Goal: Transaction & Acquisition: Download file/media

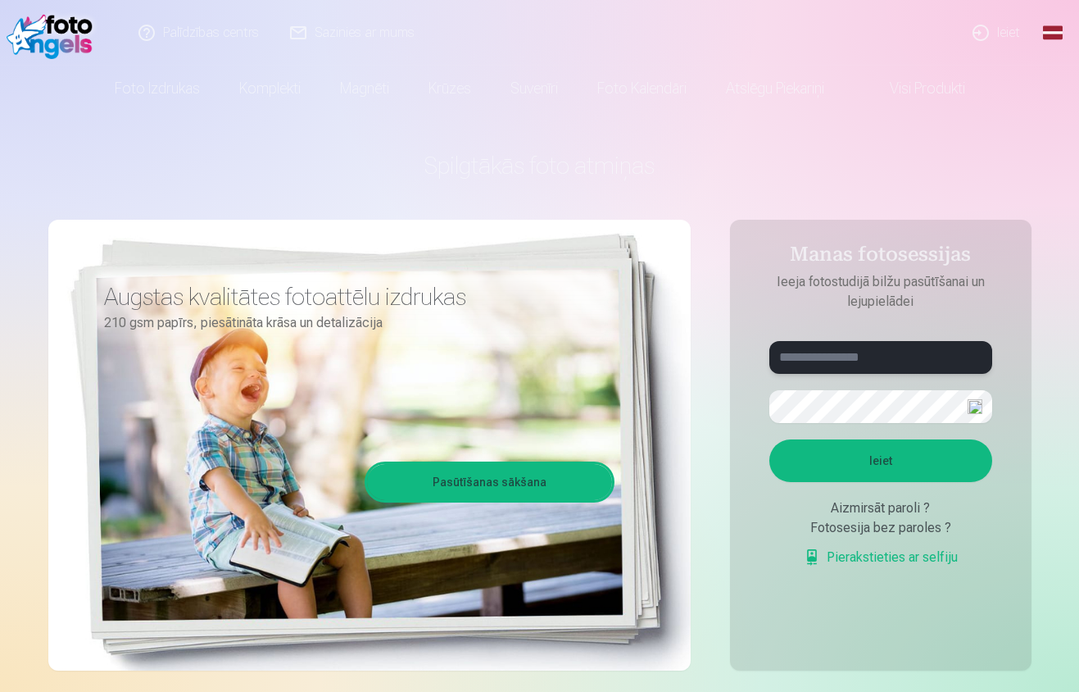
type input "**********"
click at [1006, 34] on link "Ieiet" at bounding box center [997, 33] width 79 height 66
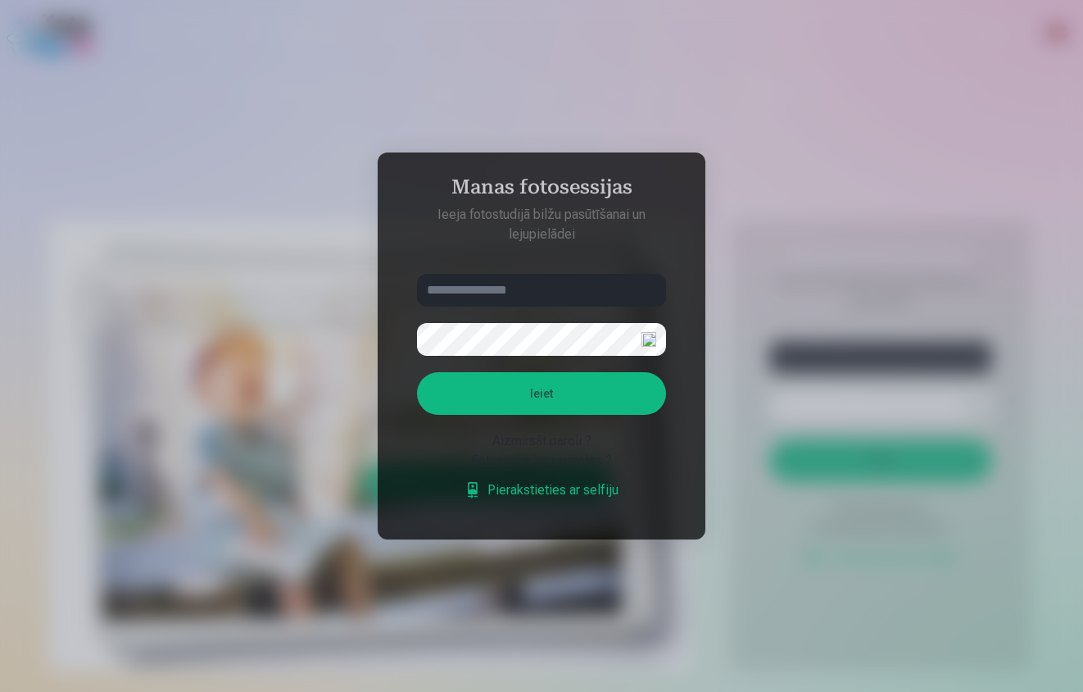
type input "**********"
drag, startPoint x: 534, startPoint y: 286, endPoint x: 415, endPoint y: 281, distance: 119.8
click at [415, 281] on form "**********" at bounding box center [542, 395] width 282 height 243
click at [464, 396] on button "Ieiet" at bounding box center [541, 393] width 249 height 43
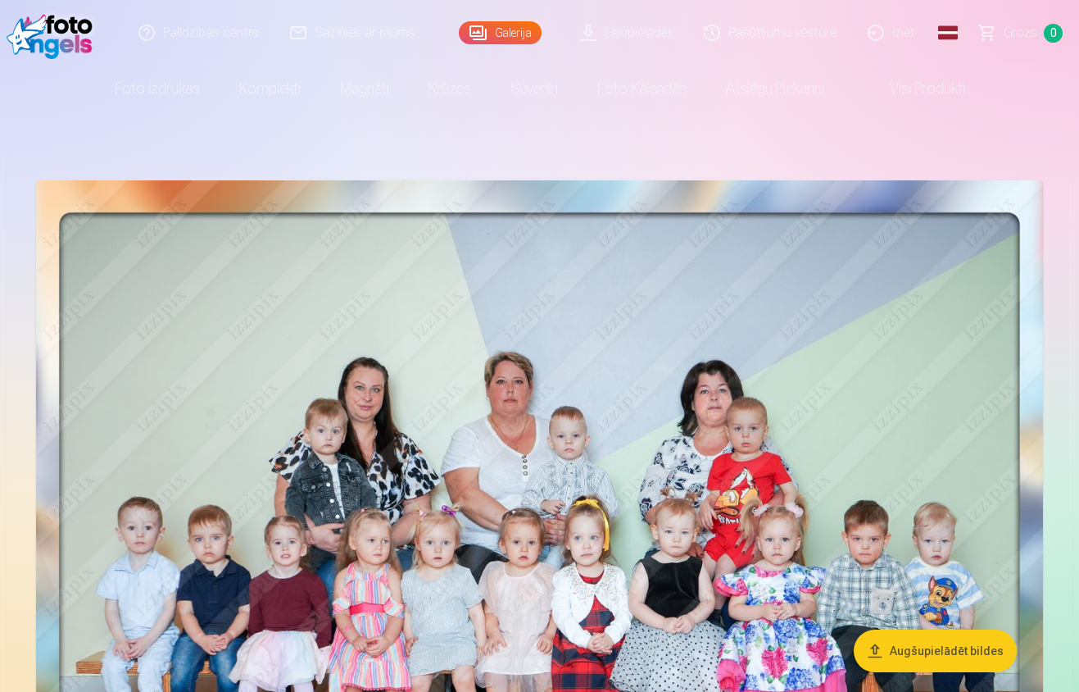
click at [512, 37] on link "Galerija" at bounding box center [500, 32] width 83 height 23
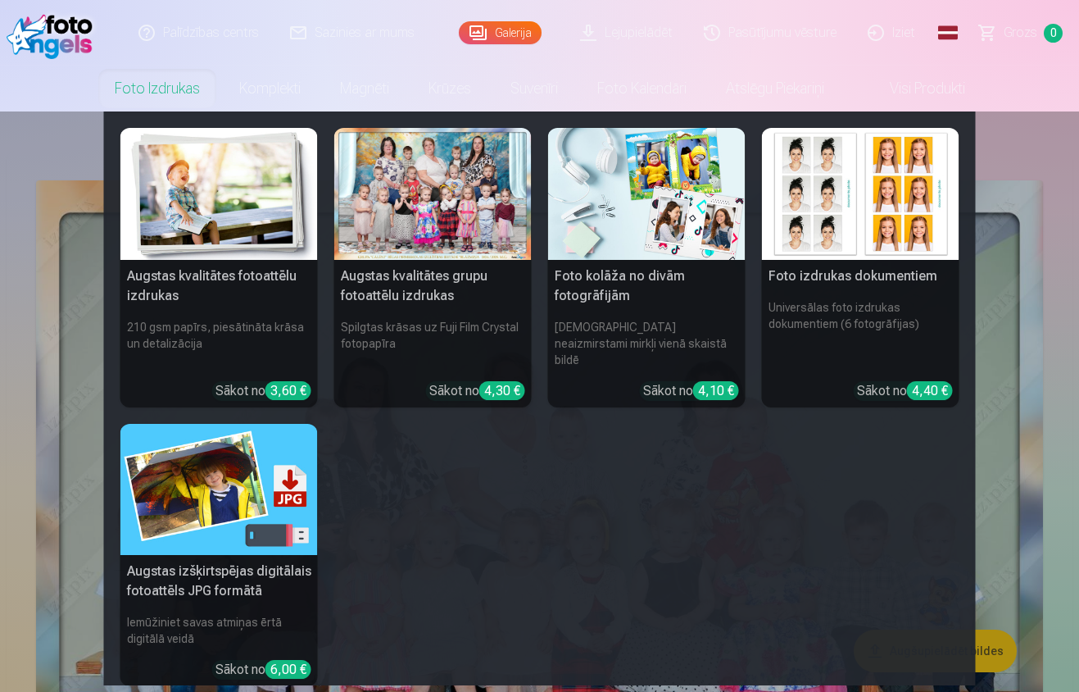
click at [163, 83] on link "Foto izdrukas" at bounding box center [157, 89] width 125 height 46
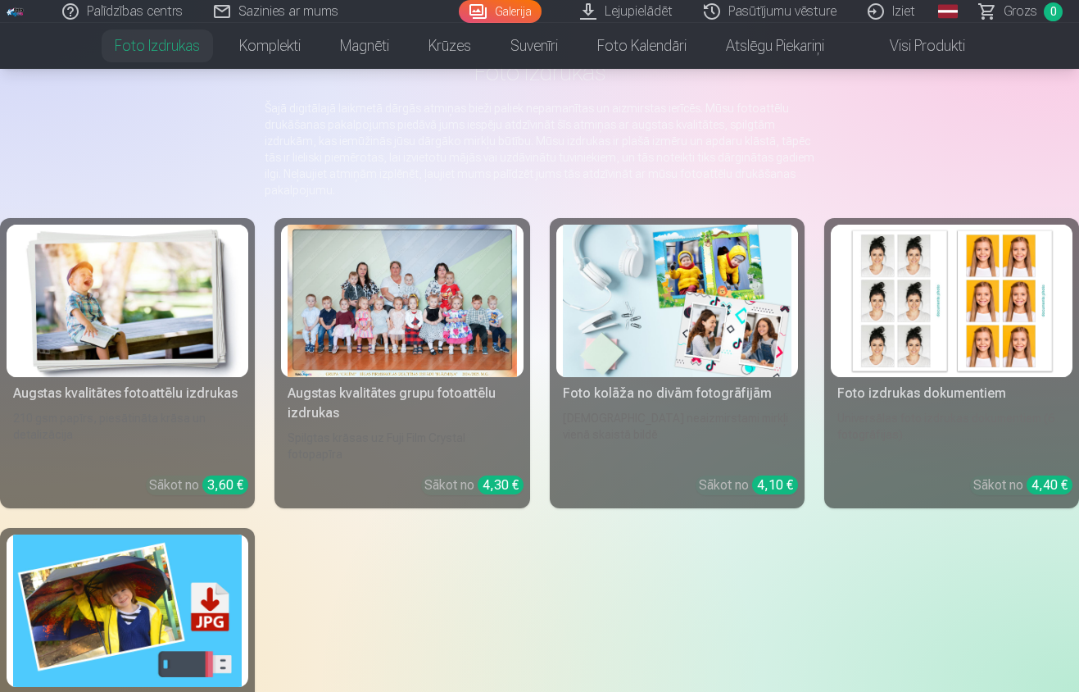
scroll to position [105, 0]
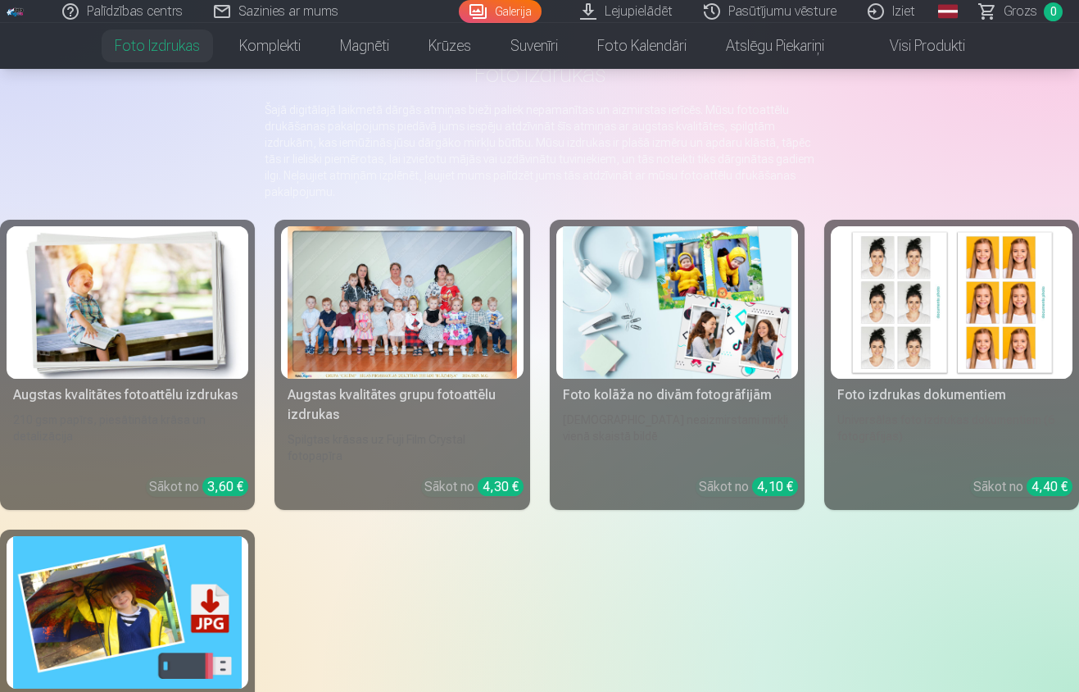
click at [216, 434] on div "210 gsm papīrs, piesātināta krāsa un detalizācija" at bounding box center [128, 437] width 242 height 52
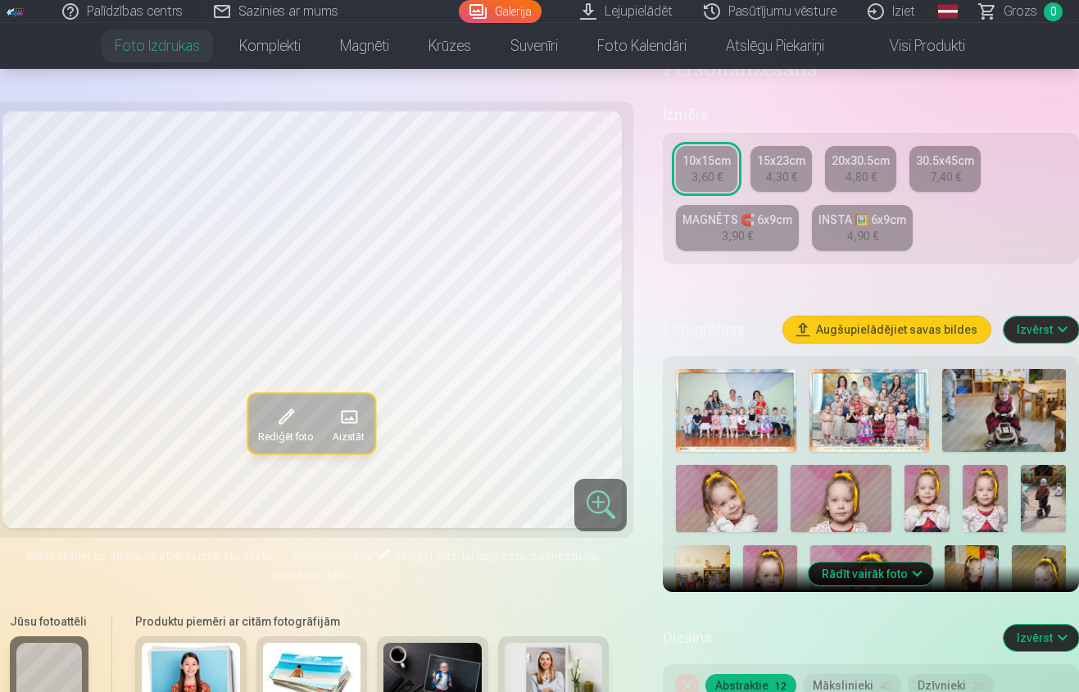
scroll to position [361, 0]
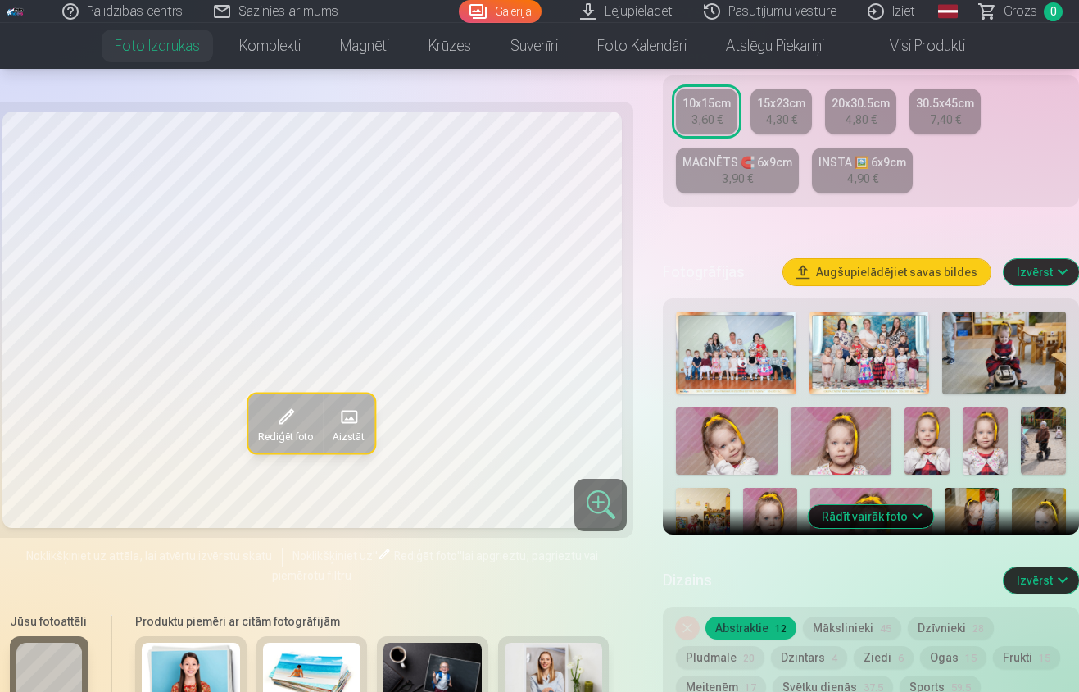
click at [861, 369] on img at bounding box center [870, 352] width 120 height 83
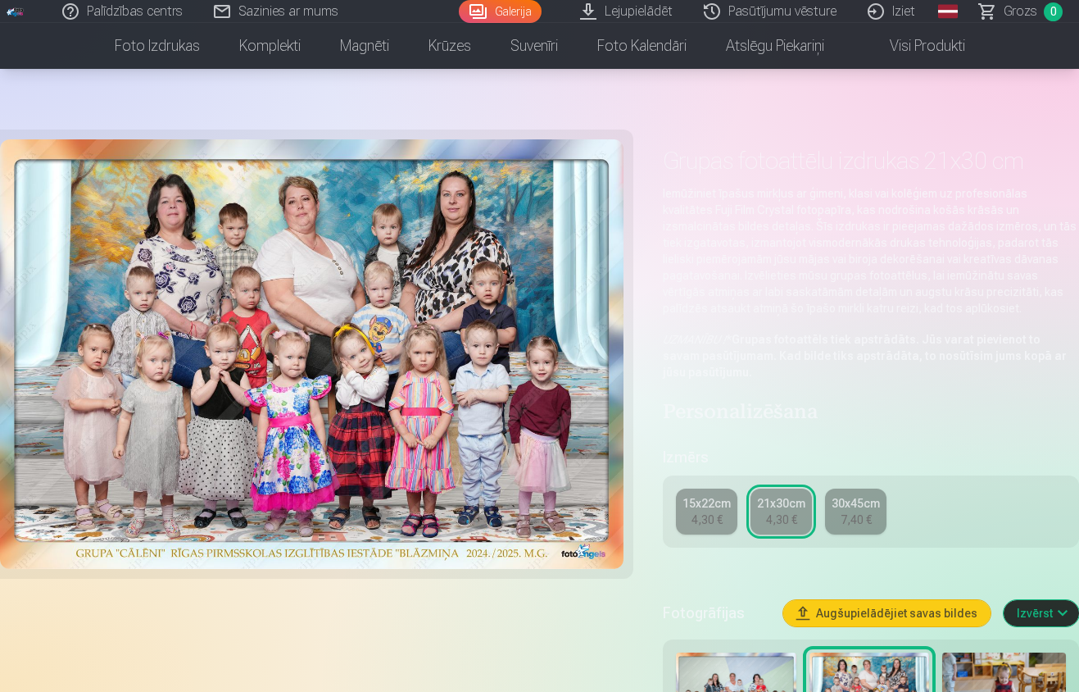
scroll to position [233, 0]
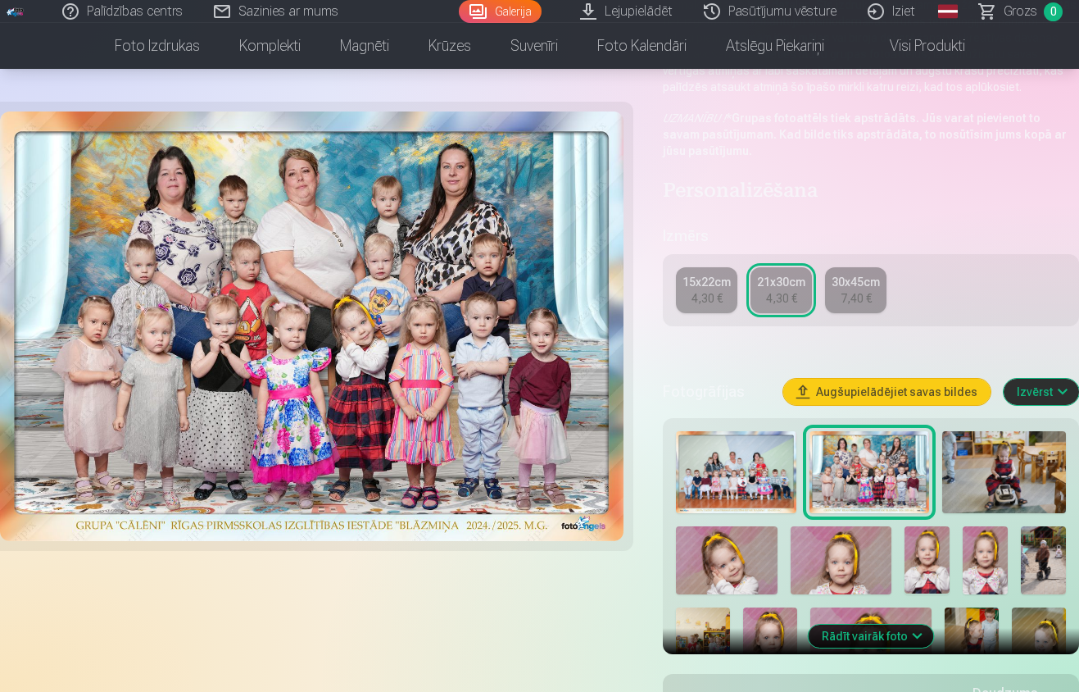
click at [718, 288] on div "15x22cm" at bounding box center [707, 282] width 48 height 16
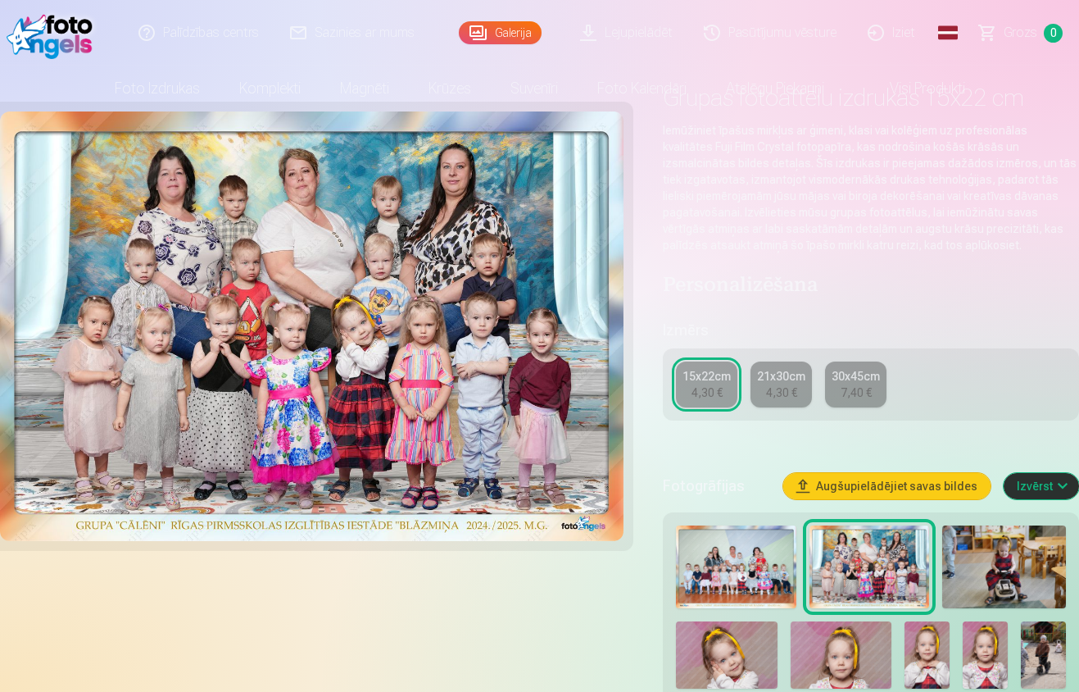
scroll to position [308, 0]
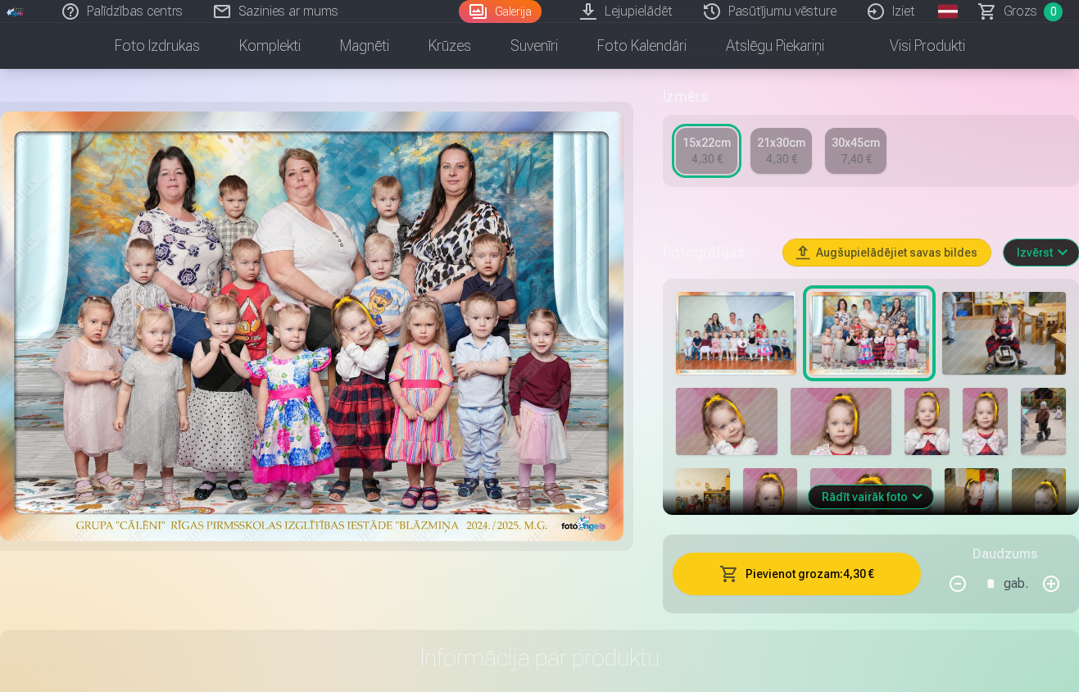
click at [866, 496] on button "Rādīt vairāk foto" at bounding box center [871, 496] width 125 height 23
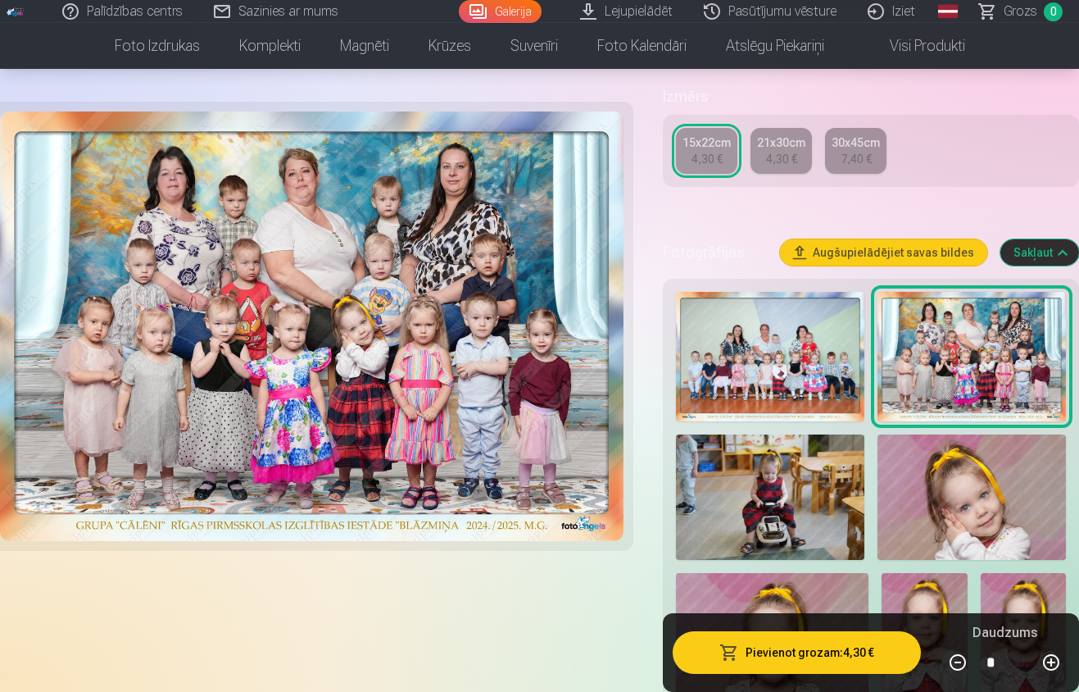
click at [1052, 661] on button at bounding box center [1051, 662] width 39 height 39
click at [1053, 661] on button at bounding box center [1051, 662] width 39 height 39
type input "*"
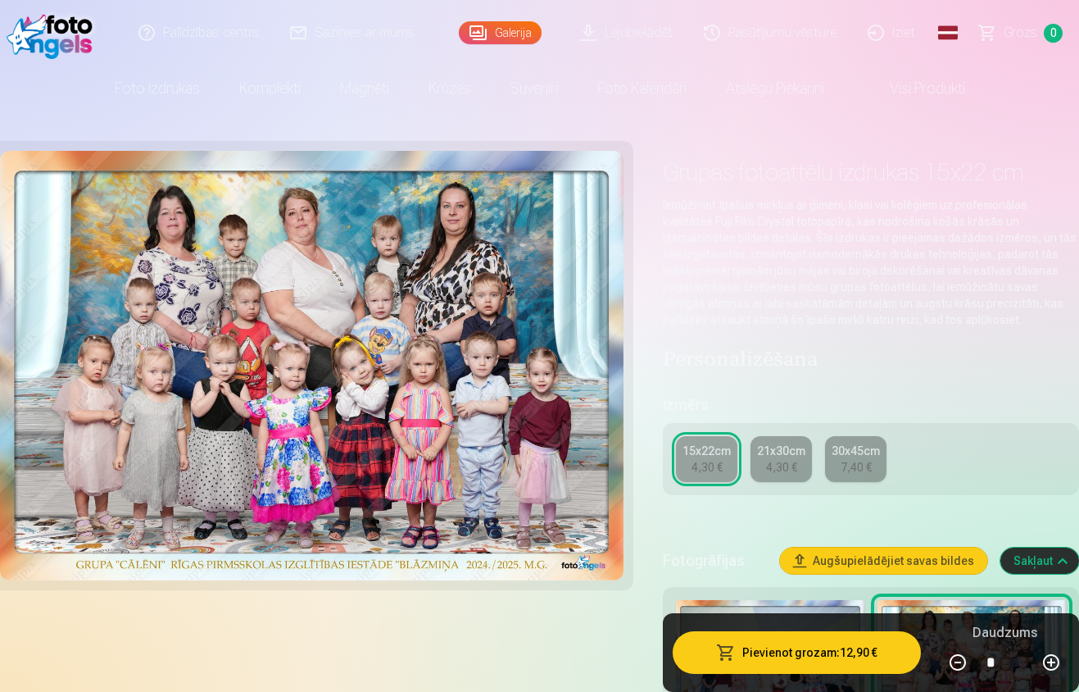
click at [647, 34] on link "Lejupielādēt" at bounding box center [628, 33] width 124 height 66
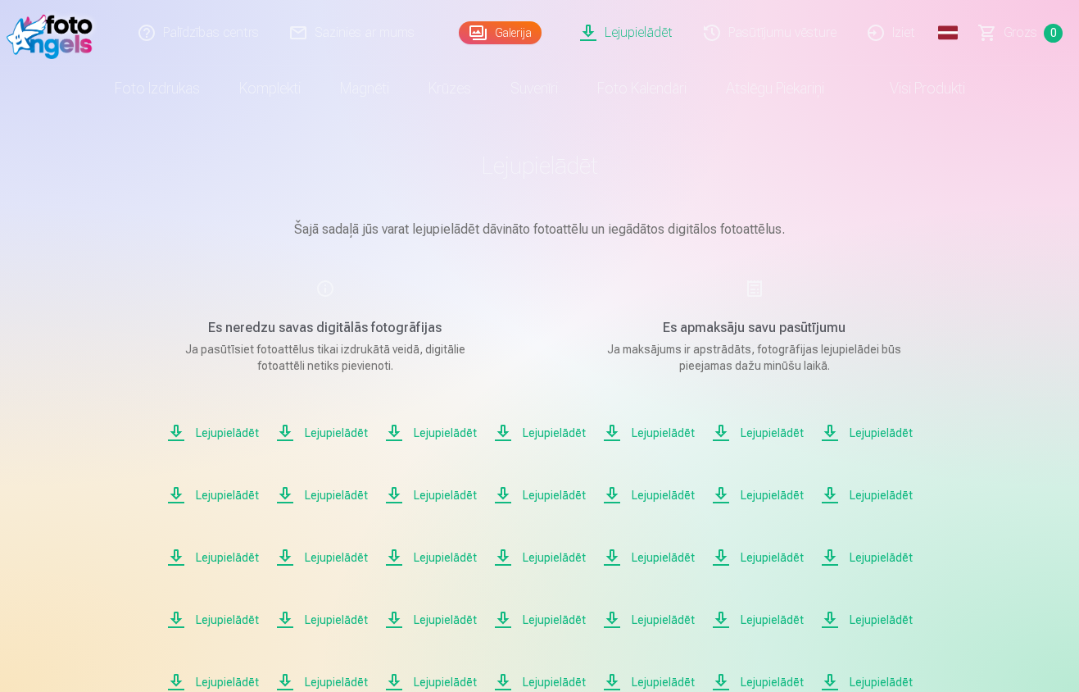
click at [784, 28] on link "Pasūtījumu vēsture" at bounding box center [771, 33] width 164 height 66
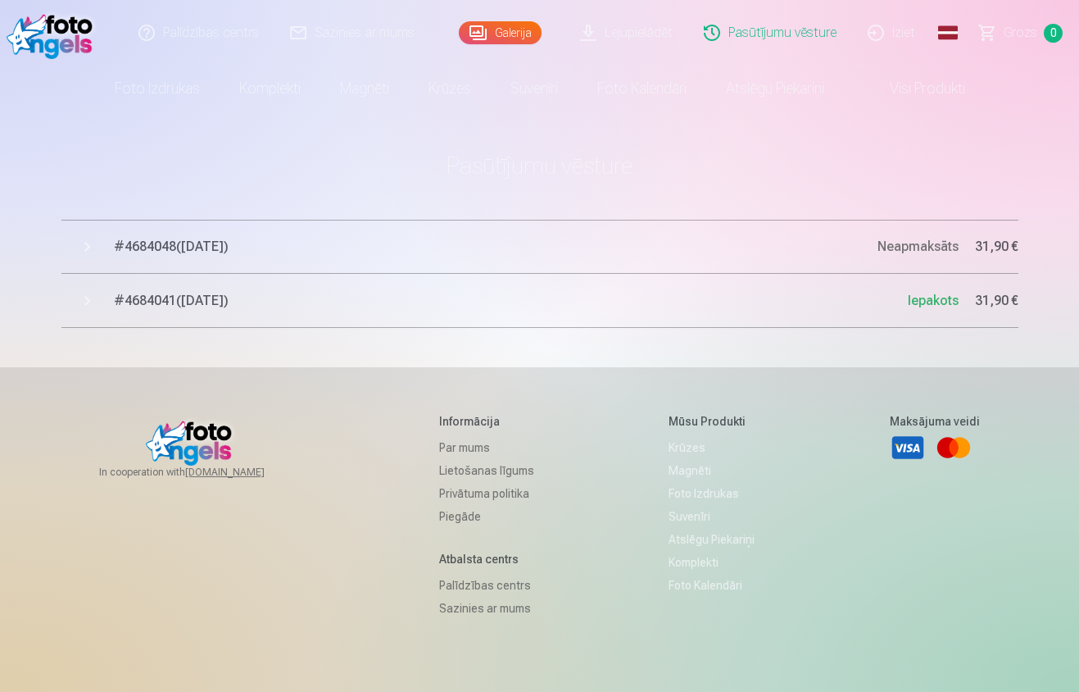
click at [87, 297] on button "# 4684041 ( [DATE] ) Iepakots 31,90 €" at bounding box center [539, 301] width 957 height 54
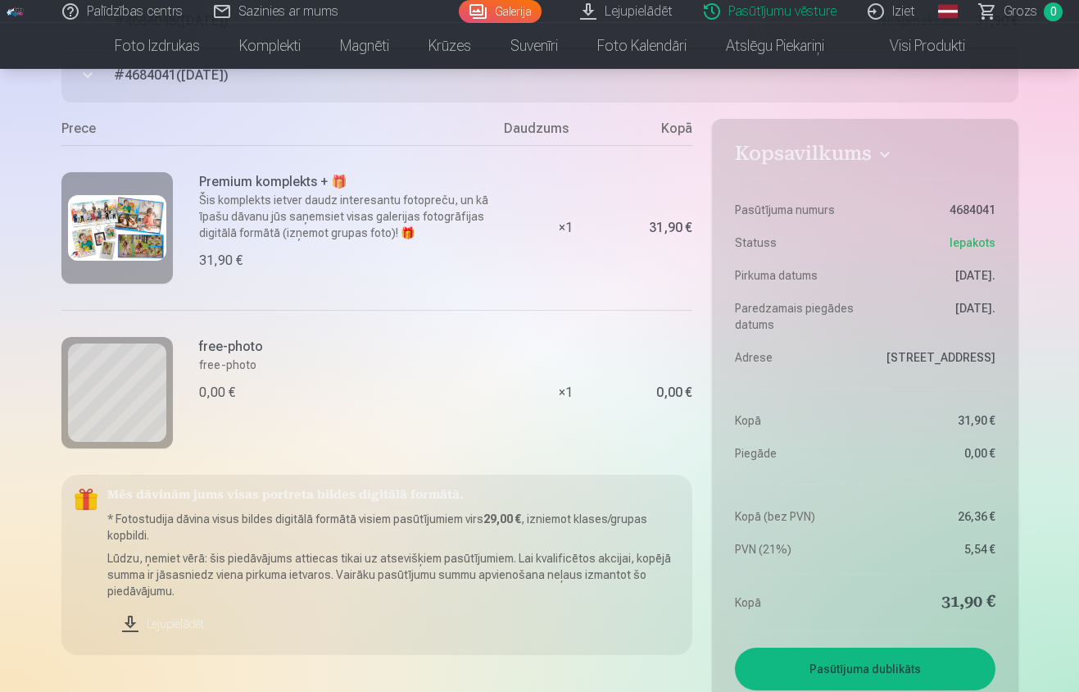
scroll to position [187, 0]
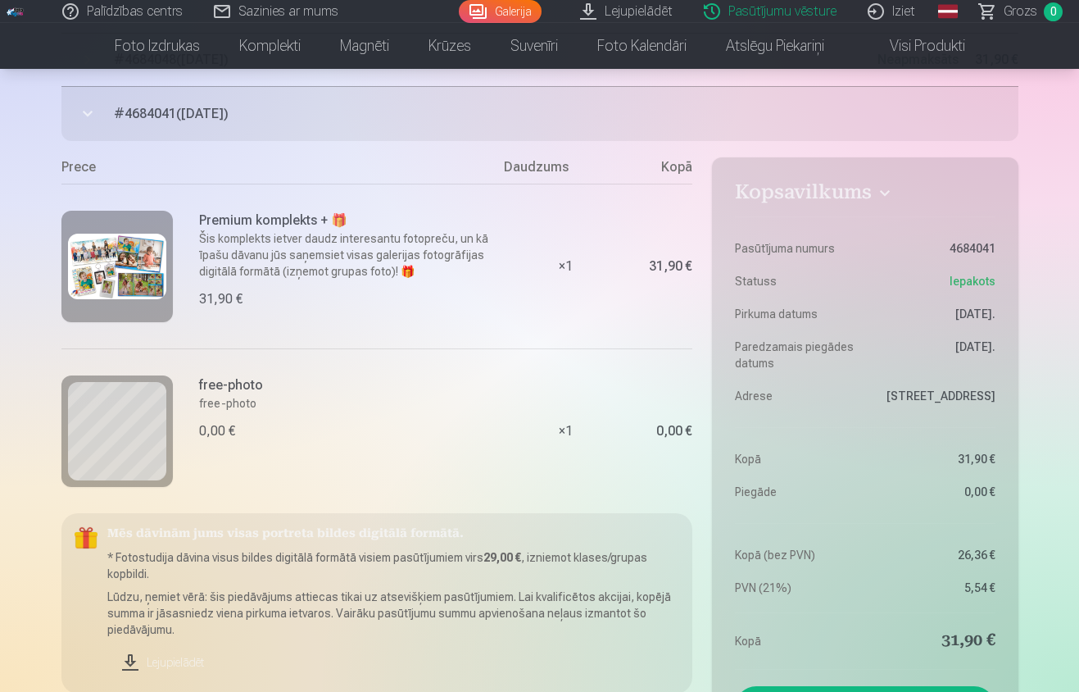
click at [318, 257] on p "Šis komplekts ietver daudz interesantu fotopreču, un kā īpašu dāvanu jūs saņems…" at bounding box center [347, 254] width 296 height 49
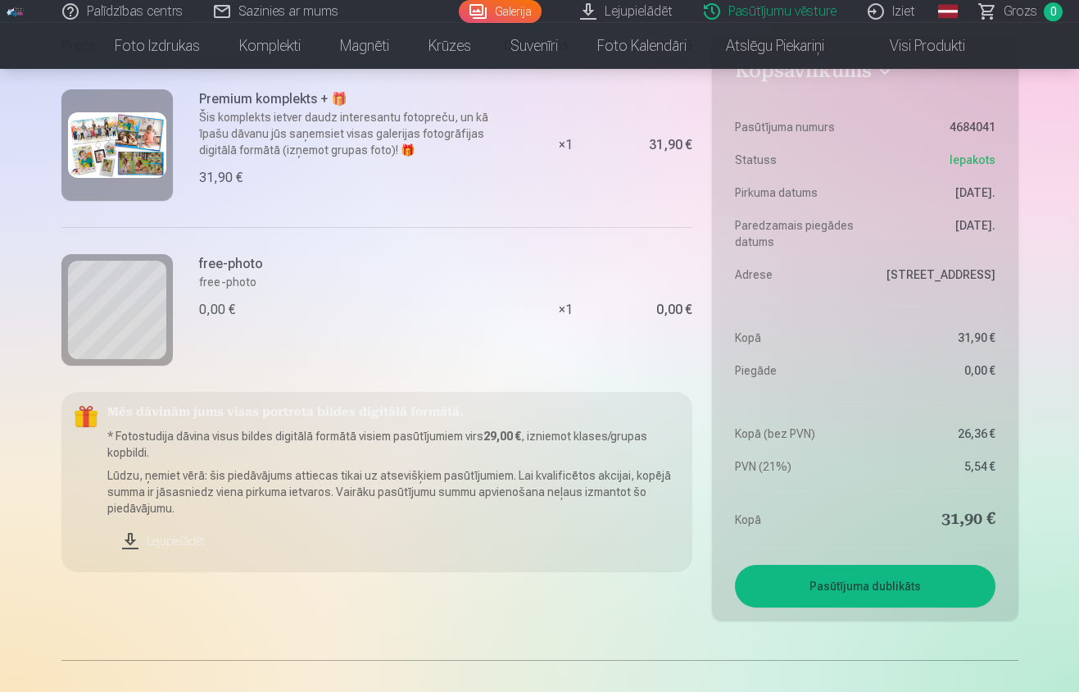
scroll to position [326, 0]
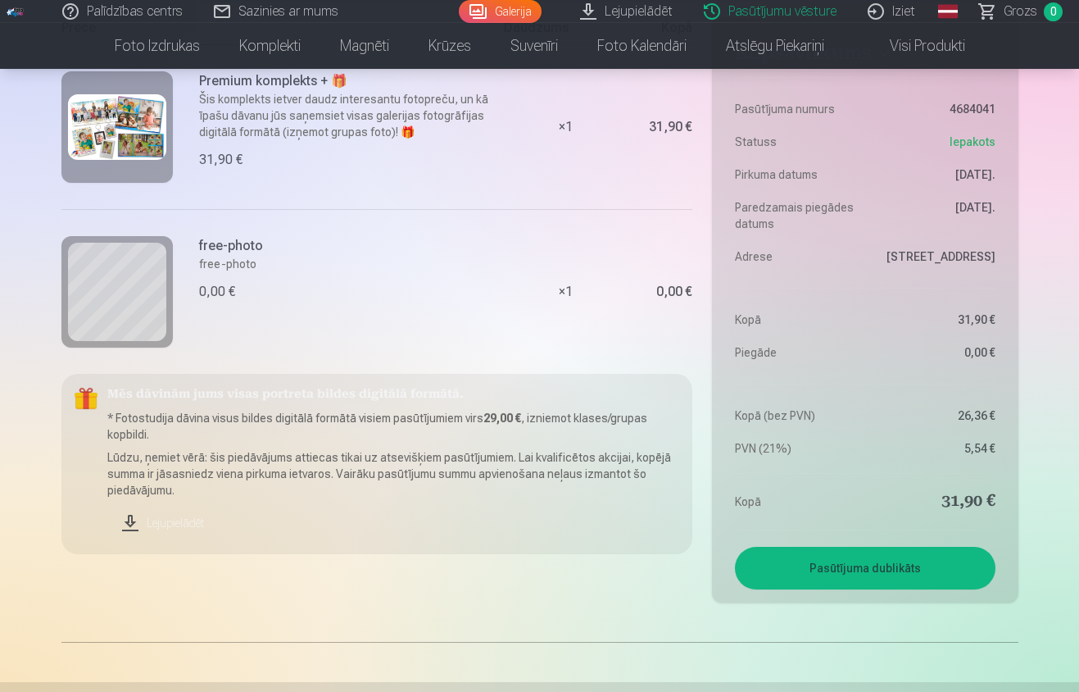
click at [184, 525] on link "Lejupielādēt" at bounding box center [393, 523] width 573 height 36
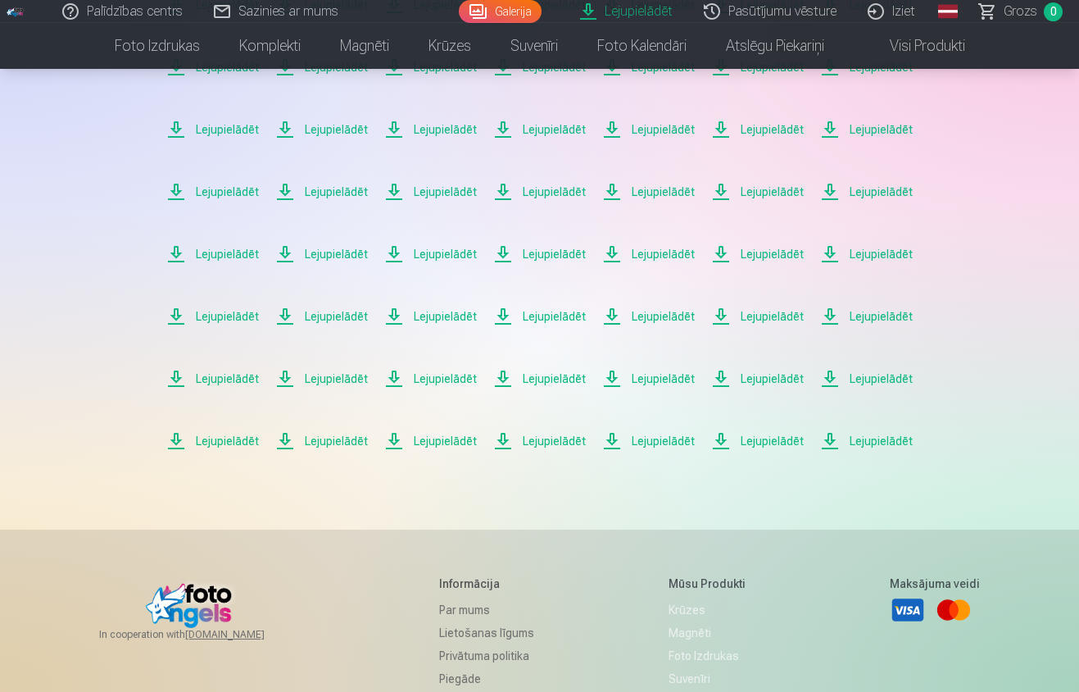
scroll to position [124, 0]
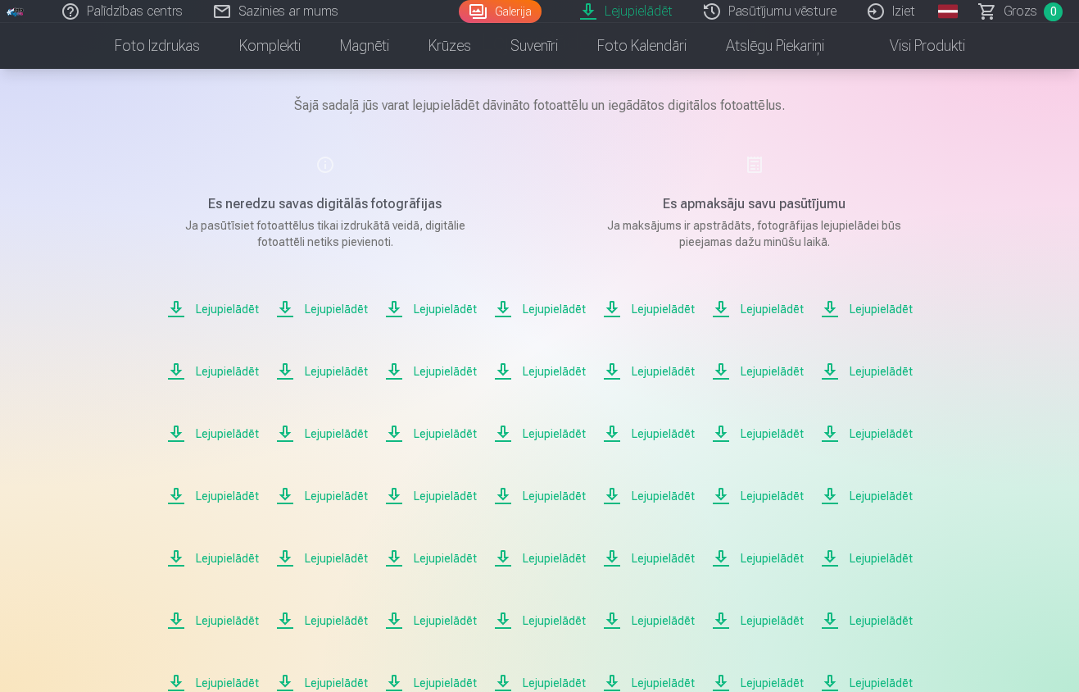
click at [239, 309] on span "Lejupielādēt" at bounding box center [212, 309] width 93 height 20
click at [325, 311] on span "Lejupielādēt" at bounding box center [321, 309] width 93 height 20
click at [442, 305] on span "Lejupielādēt" at bounding box center [430, 309] width 93 height 20
click at [556, 308] on span "Lejupielādēt" at bounding box center [539, 309] width 93 height 20
click at [656, 309] on span "Lejupielādēt" at bounding box center [648, 309] width 93 height 20
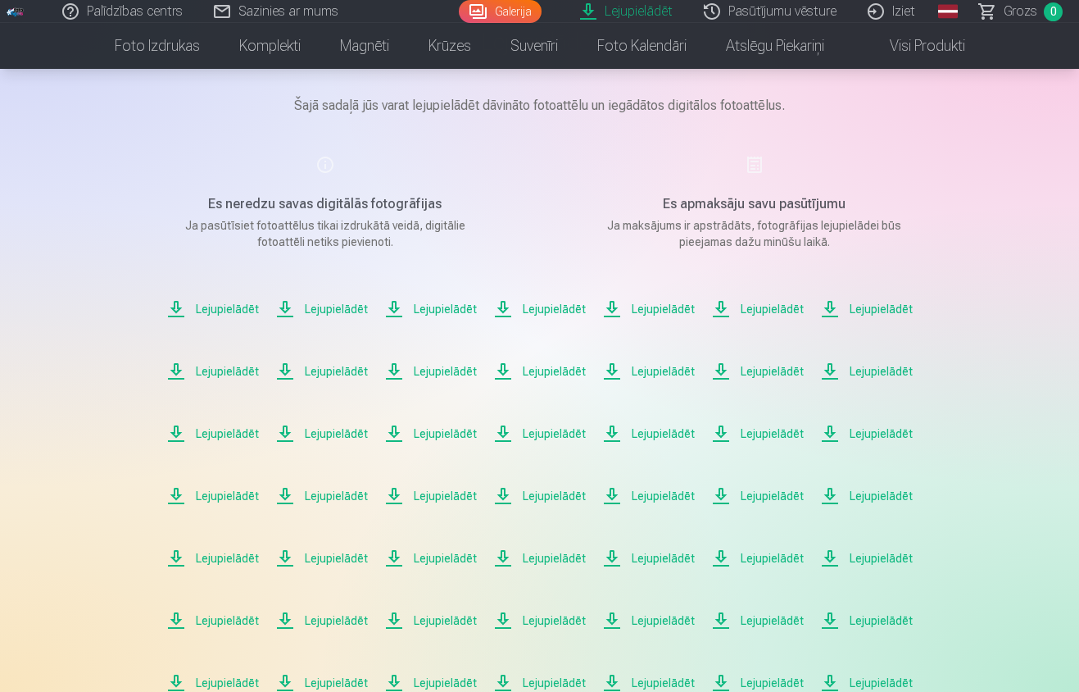
click at [774, 310] on span "Lejupielādēt" at bounding box center [757, 309] width 93 height 20
click at [877, 310] on span "Lejupielādēt" at bounding box center [866, 309] width 93 height 20
click at [229, 369] on span "Lejupielādēt" at bounding box center [212, 371] width 93 height 20
click at [341, 371] on span "Lejupielādēt" at bounding box center [321, 371] width 93 height 20
click at [447, 372] on span "Lejupielādēt" at bounding box center [430, 371] width 93 height 20
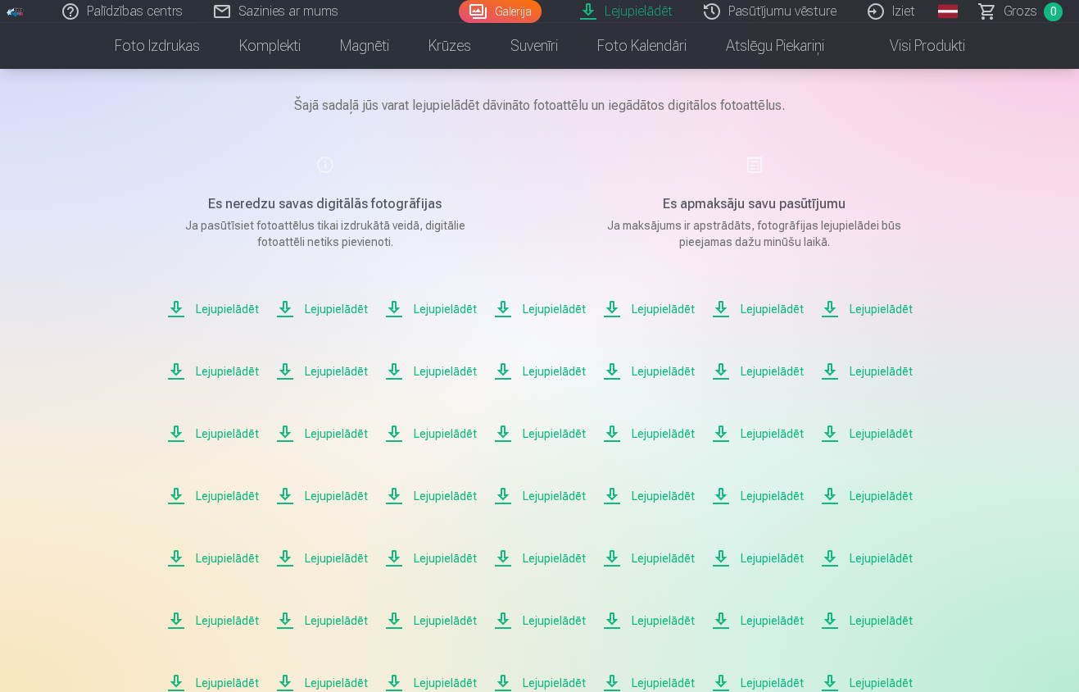
click at [544, 373] on span "Lejupielādēt" at bounding box center [539, 371] width 93 height 20
click at [664, 370] on span "Lejupielādēt" at bounding box center [648, 371] width 93 height 20
click at [765, 371] on span "Lejupielādēt" at bounding box center [757, 371] width 93 height 20
click at [875, 372] on span "Lejupielādēt" at bounding box center [866, 371] width 93 height 20
drag, startPoint x: 230, startPoint y: 429, endPoint x: 265, endPoint y: 431, distance: 34.5
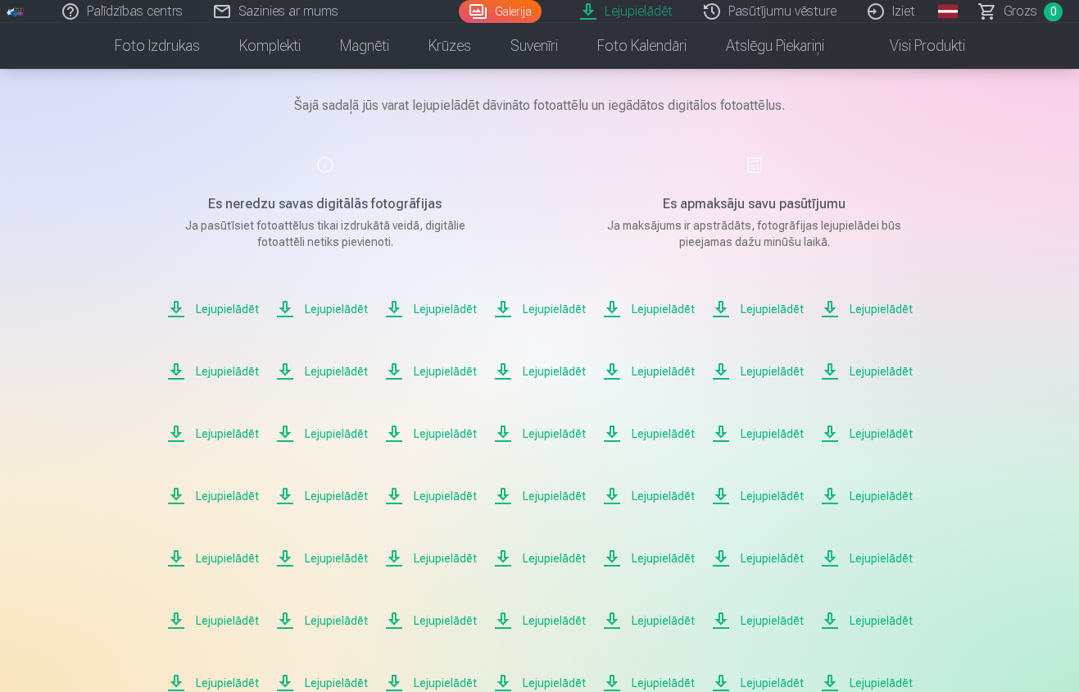
click at [230, 429] on span "Lejupielādēt" at bounding box center [212, 434] width 93 height 20
click at [334, 431] on span "Lejupielādēt" at bounding box center [321, 434] width 93 height 20
drag, startPoint x: 447, startPoint y: 434, endPoint x: 459, endPoint y: 435, distance: 11.6
click at [447, 433] on span "Lejupielādēt" at bounding box center [430, 434] width 93 height 20
click at [548, 434] on span "Lejupielādēt" at bounding box center [539, 434] width 93 height 20
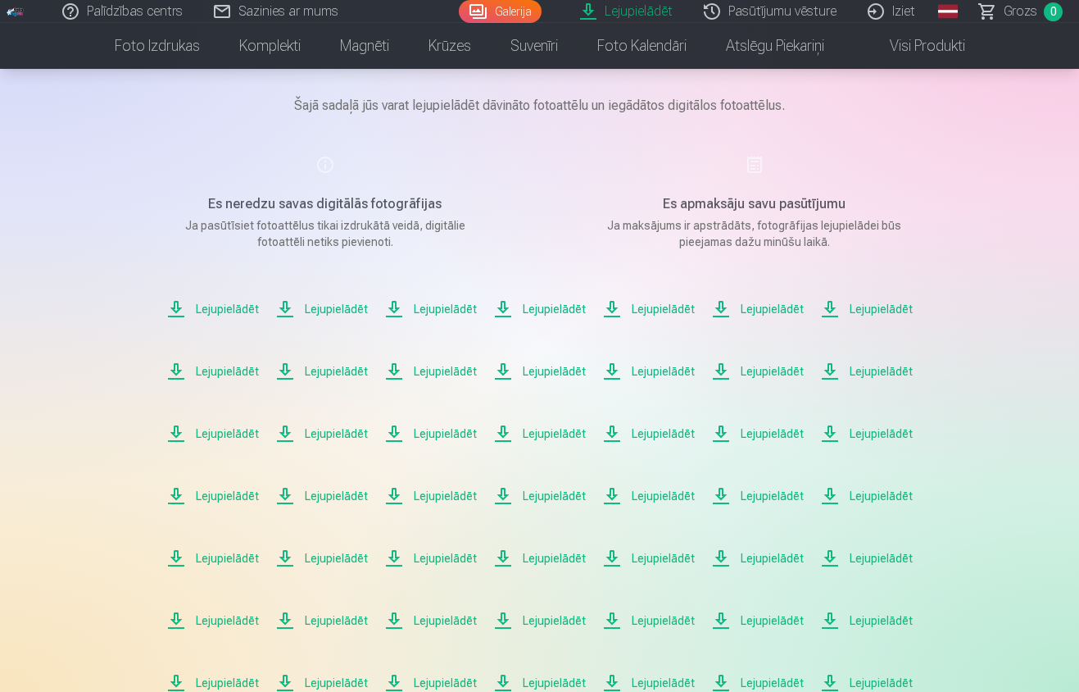
click at [659, 434] on span "Lejupielādēt" at bounding box center [648, 434] width 93 height 20
click at [775, 437] on span "Lejupielādēt" at bounding box center [757, 434] width 93 height 20
click at [883, 433] on span "Lejupielādēt" at bounding box center [866, 434] width 93 height 20
click at [229, 496] on span "Lejupielādēt" at bounding box center [212, 496] width 93 height 20
drag, startPoint x: 448, startPoint y: 493, endPoint x: 456, endPoint y: 493, distance: 8.2
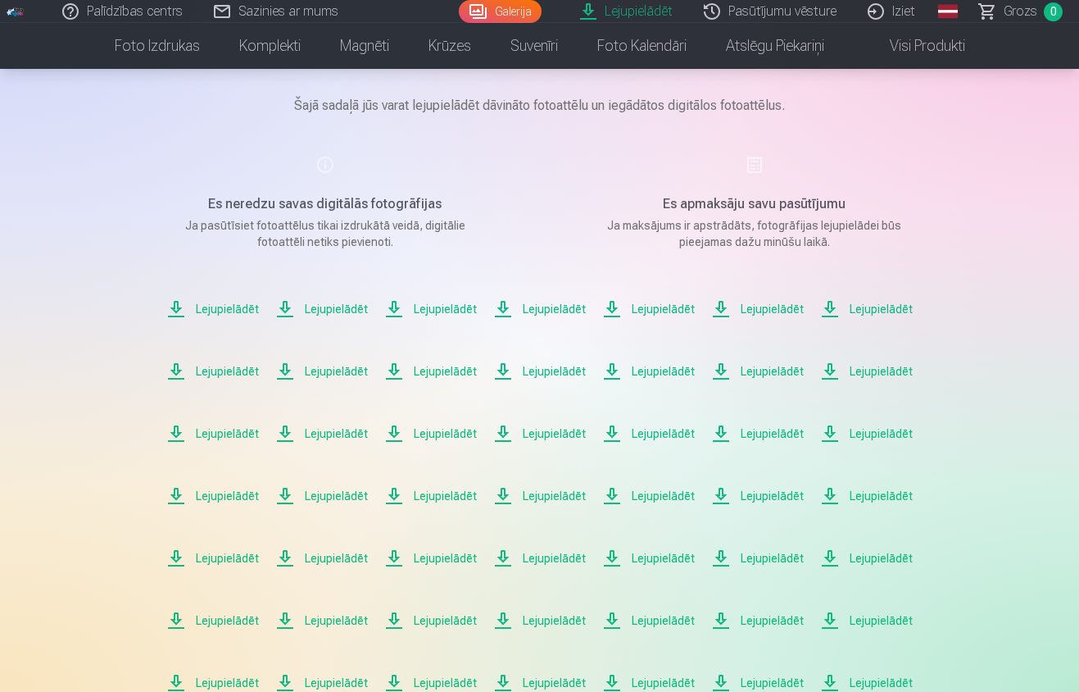
click at [448, 493] on span "Lejupielādēt" at bounding box center [430, 496] width 93 height 20
click at [566, 493] on span "Lejupielādēt" at bounding box center [539, 496] width 93 height 20
drag, startPoint x: 657, startPoint y: 490, endPoint x: 673, endPoint y: 490, distance: 15.6
click at [658, 490] on span "Lejupielādēt" at bounding box center [648, 496] width 93 height 20
click at [768, 497] on span "Lejupielādēt" at bounding box center [757, 496] width 93 height 20
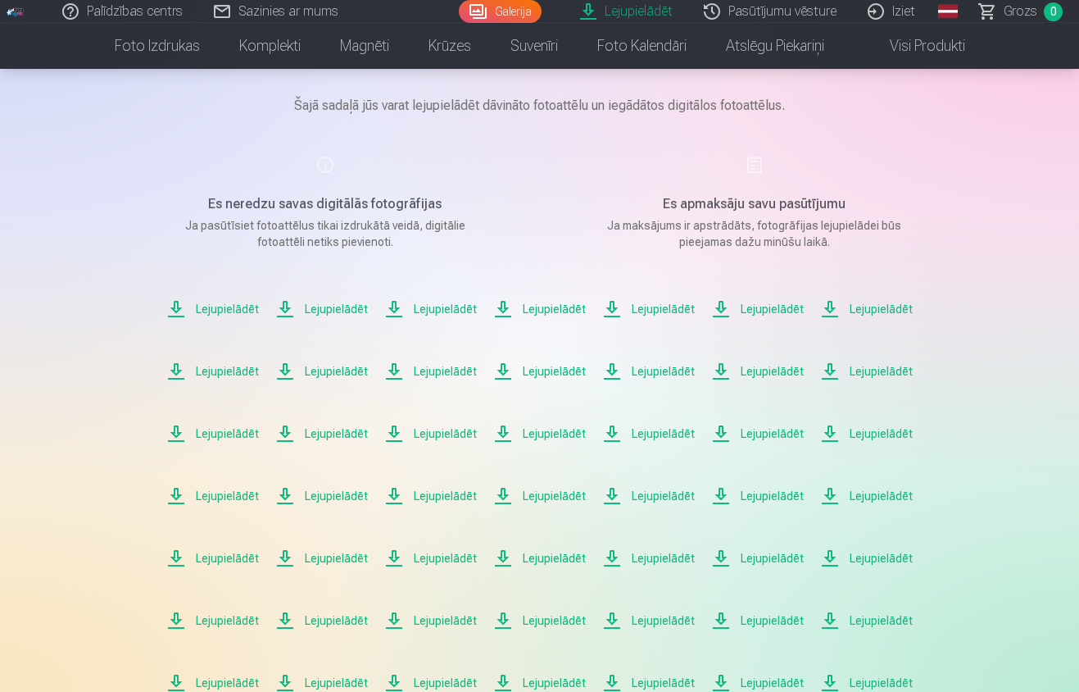
click at [870, 496] on span "Lejupielādēt" at bounding box center [866, 496] width 93 height 20
click at [228, 553] on span "Lejupielādēt" at bounding box center [212, 558] width 93 height 20
click at [334, 555] on span "Lejupielādēt" at bounding box center [321, 558] width 93 height 20
click at [434, 557] on span "Lejupielādēt" at bounding box center [430, 558] width 93 height 20
click at [556, 555] on span "Lejupielādēt" at bounding box center [539, 558] width 93 height 20
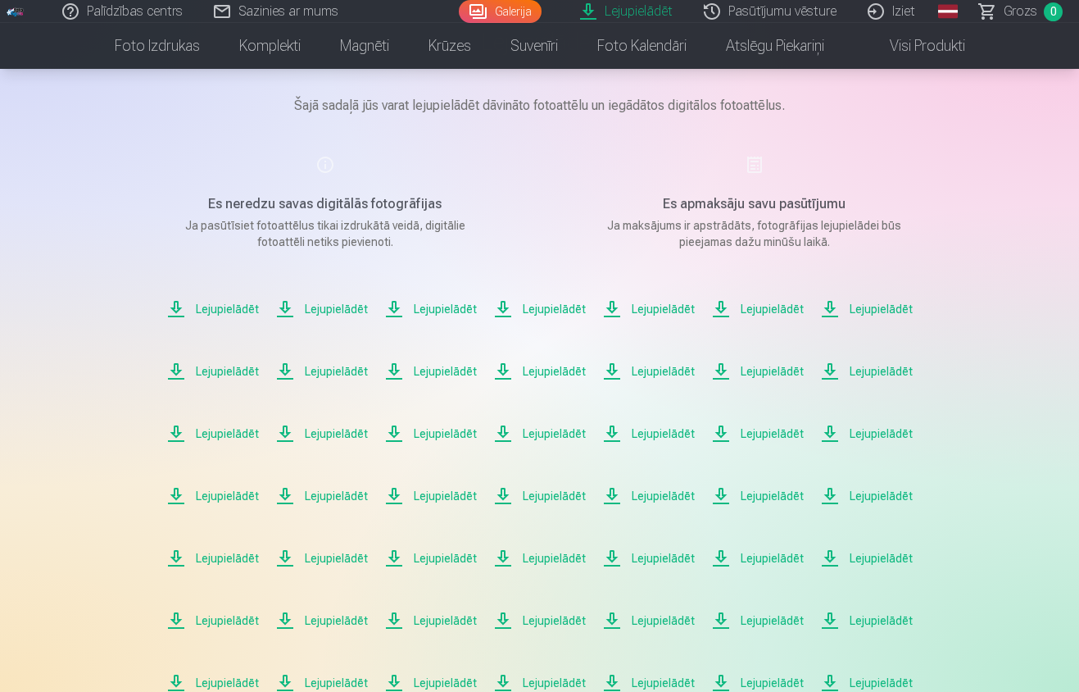
click at [646, 558] on span "Lejupielādēt" at bounding box center [648, 558] width 93 height 20
click at [754, 557] on span "Lejupielādēt" at bounding box center [757, 558] width 93 height 20
click at [873, 557] on span "Lejupielādēt" at bounding box center [866, 558] width 93 height 20
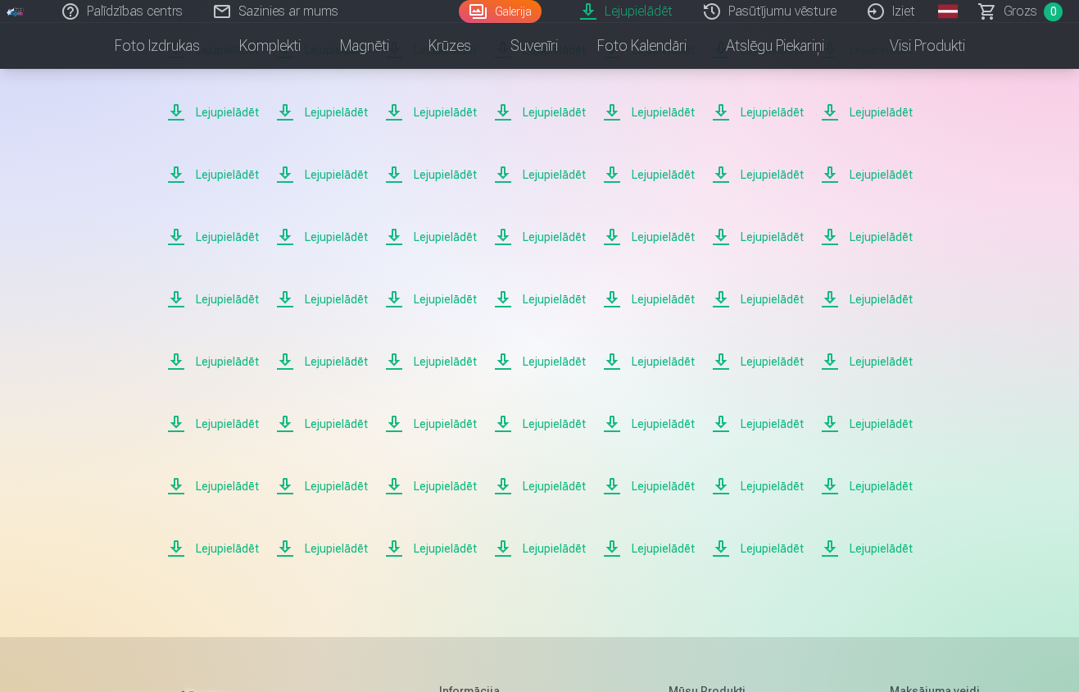
scroll to position [387, 0]
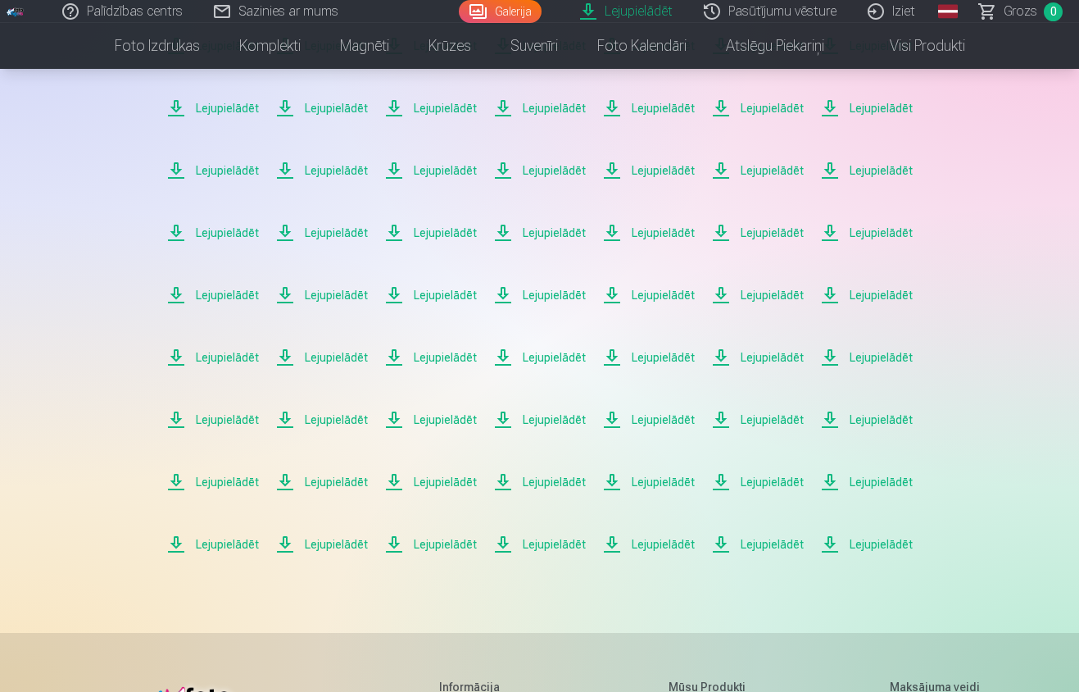
click at [232, 358] on span "Lejupielādēt" at bounding box center [212, 357] width 93 height 20
click at [341, 357] on span "Lejupielādēt" at bounding box center [321, 357] width 93 height 20
click at [441, 358] on span "Lejupielādēt" at bounding box center [430, 357] width 93 height 20
click at [544, 358] on span "Lejupielādēt" at bounding box center [539, 357] width 93 height 20
click at [650, 352] on span "Lejupielādēt" at bounding box center [648, 357] width 93 height 20
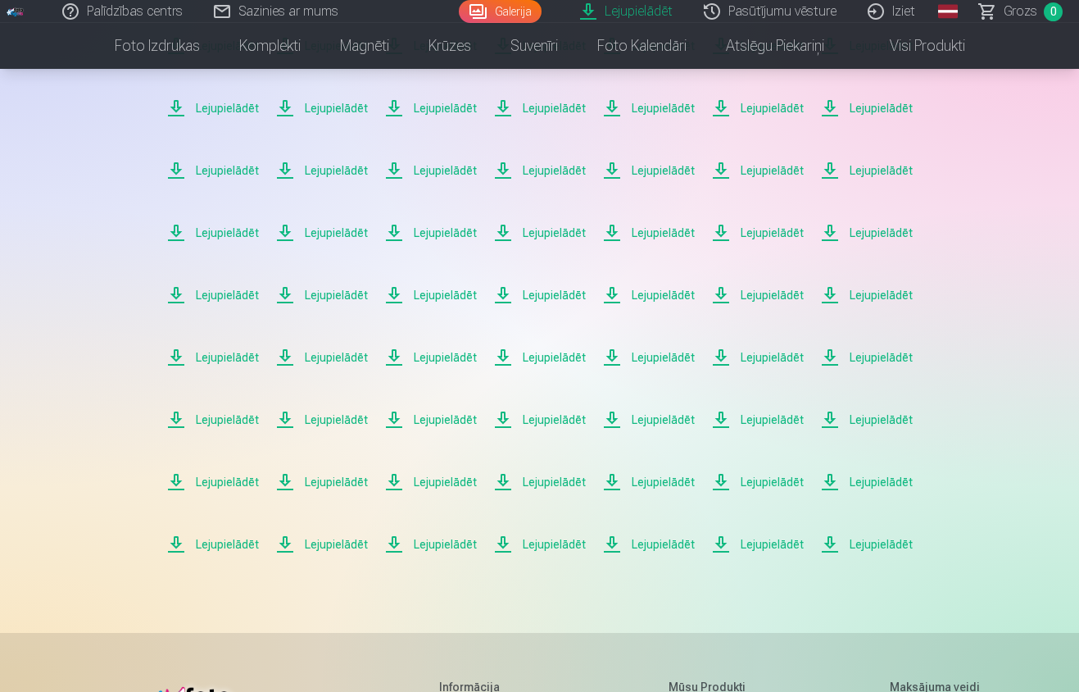
click at [780, 352] on span "Lejupielādēt" at bounding box center [757, 357] width 93 height 20
click at [866, 355] on span "Lejupielādēt" at bounding box center [866, 357] width 93 height 20
click at [230, 414] on span "Lejupielādēt" at bounding box center [212, 420] width 93 height 20
click at [328, 415] on span "Lejupielādēt" at bounding box center [321, 420] width 93 height 20
click at [443, 417] on span "Lejupielādēt" at bounding box center [430, 420] width 93 height 20
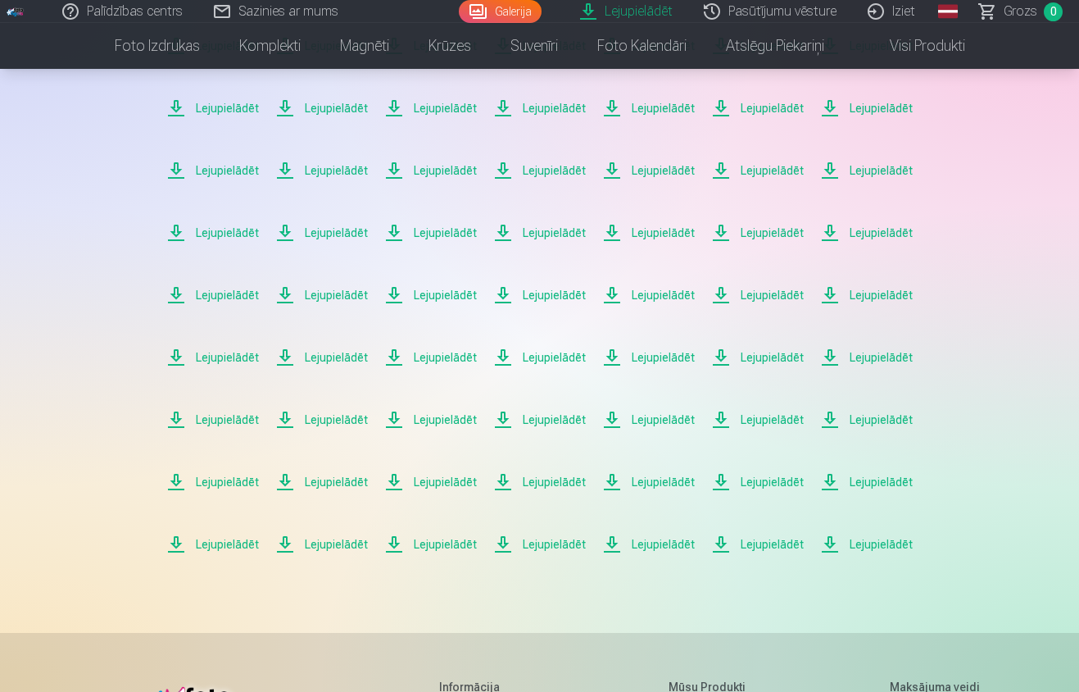
click at [545, 420] on span "Lejupielādēt" at bounding box center [539, 420] width 93 height 20
click at [647, 421] on span "Lejupielādēt" at bounding box center [648, 420] width 93 height 20
click at [758, 422] on span "Lejupielādēt" at bounding box center [757, 420] width 93 height 20
click at [860, 420] on span "Lejupielādēt" at bounding box center [866, 420] width 93 height 20
click at [225, 481] on span "Lejupielādēt" at bounding box center [212, 482] width 93 height 20
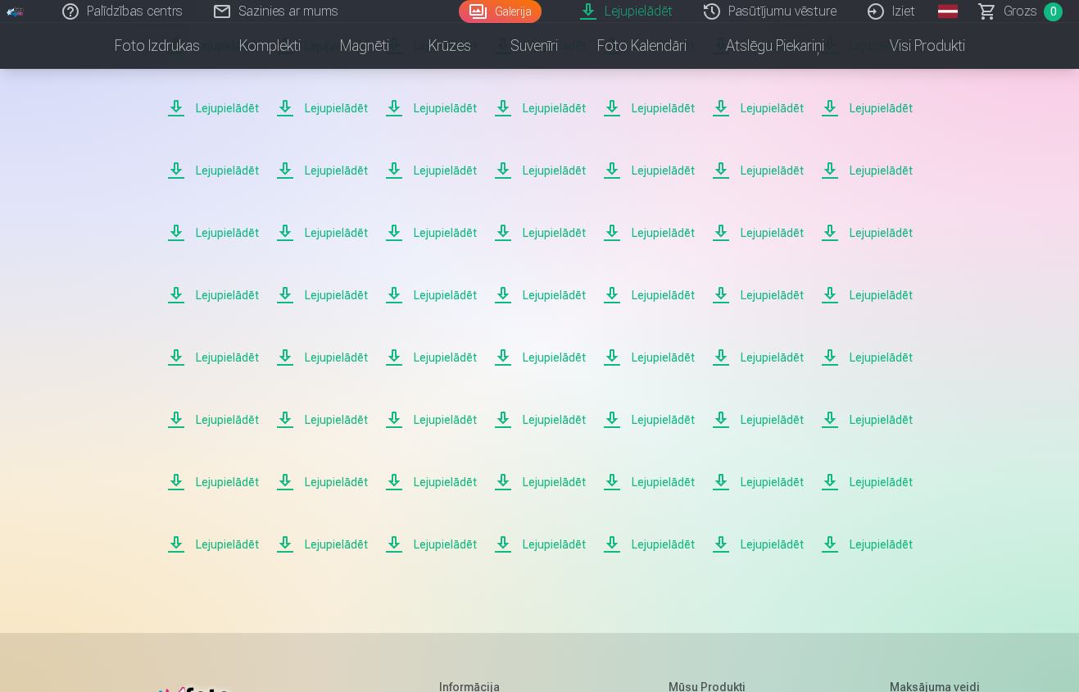
click at [337, 482] on span "Lejupielādēt" at bounding box center [321, 482] width 93 height 20
click at [447, 483] on span "Lejupielādēt" at bounding box center [430, 482] width 93 height 20
click at [553, 479] on span "Lejupielādēt" at bounding box center [539, 482] width 93 height 20
click at [658, 483] on span "Lejupielādēt" at bounding box center [648, 482] width 93 height 20
click at [757, 482] on span "Lejupielādēt" at bounding box center [757, 482] width 93 height 20
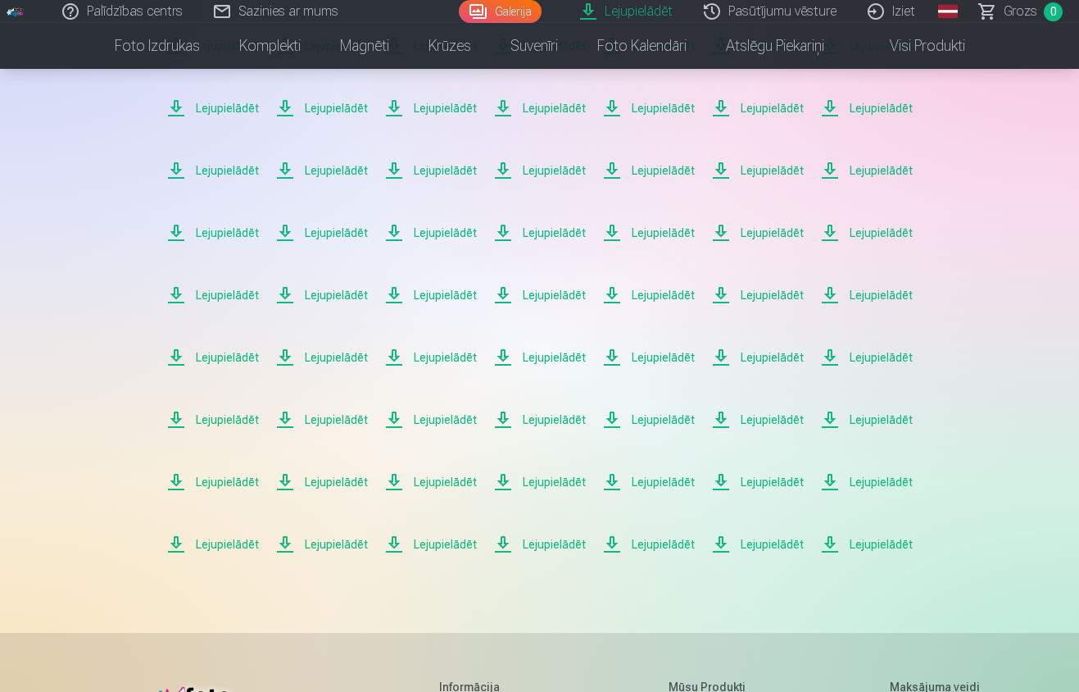
click at [874, 480] on span "Lejupielādēt" at bounding box center [866, 482] width 93 height 20
click at [225, 538] on span "Lejupielādēt" at bounding box center [212, 544] width 93 height 20
click at [347, 541] on span "Lejupielādēt" at bounding box center [321, 544] width 93 height 20
click at [324, 538] on span "Lejupielādēt" at bounding box center [321, 544] width 93 height 20
click at [320, 543] on span "Lejupielādēt" at bounding box center [321, 544] width 93 height 20
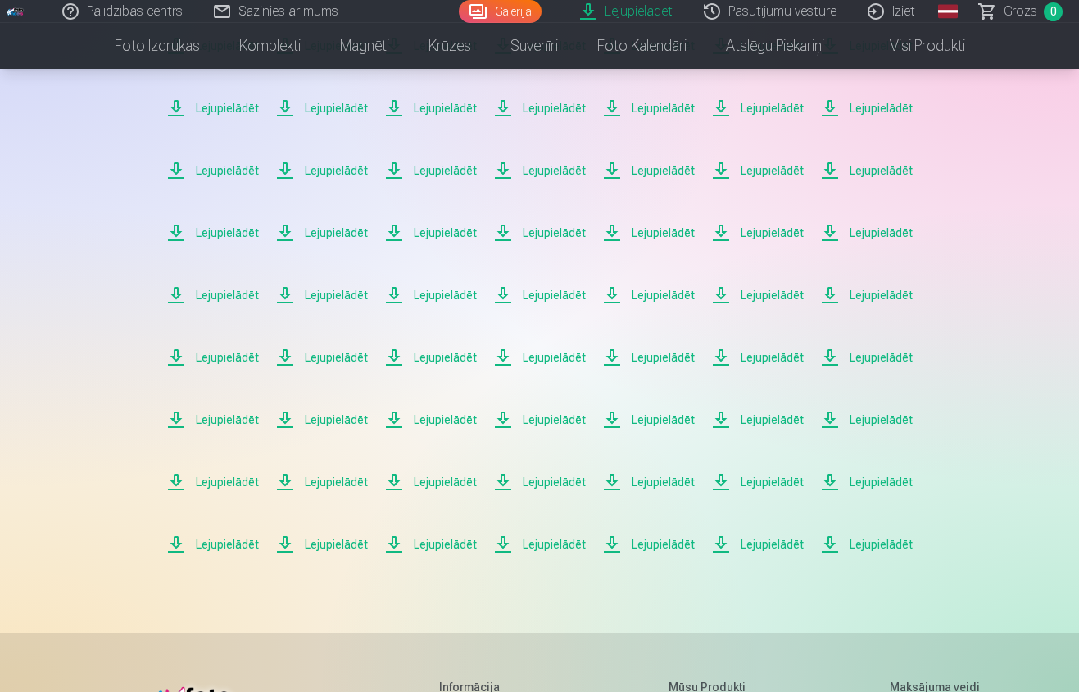
click at [441, 537] on span "Lejupielādēt" at bounding box center [430, 544] width 93 height 20
click at [315, 547] on span "Lejupielādēt" at bounding box center [321, 544] width 93 height 20
click at [334, 543] on span "Lejupielādēt" at bounding box center [321, 544] width 93 height 20
click at [338, 543] on span "Lejupielādēt" at bounding box center [321, 544] width 93 height 20
click at [441, 542] on span "Lejupielādēt" at bounding box center [430, 544] width 93 height 20
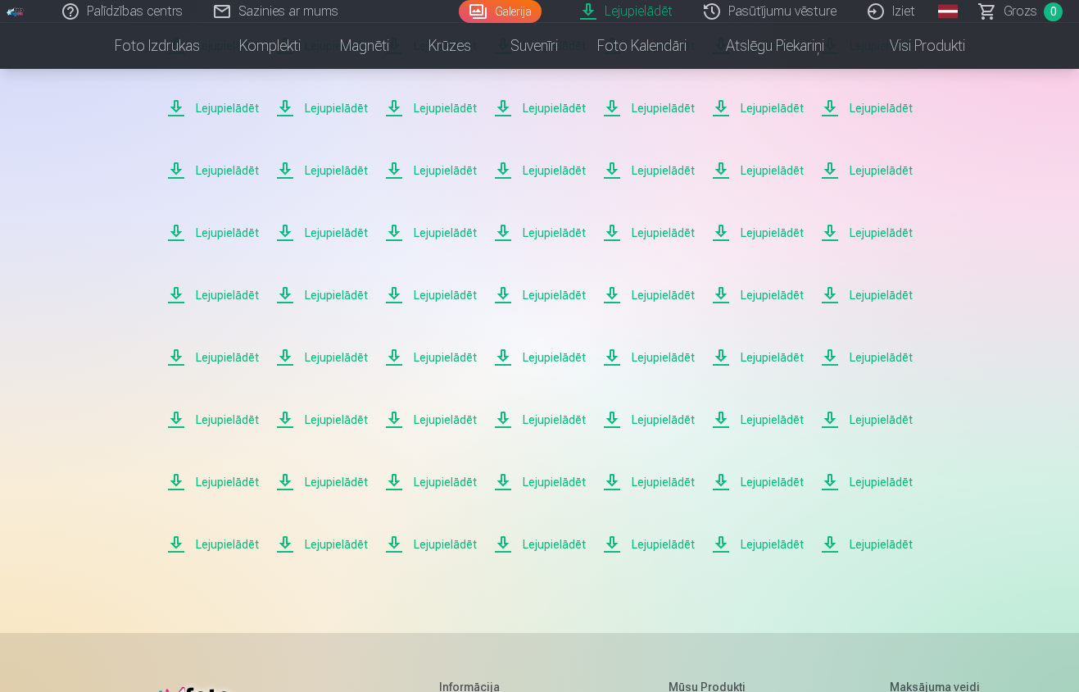
click at [559, 541] on span "Lejupielādēt" at bounding box center [539, 544] width 93 height 20
click at [638, 542] on span "Lejupielādēt" at bounding box center [648, 544] width 93 height 20
click at [334, 581] on main "Lejupielādēt Šajā sadaļā jūs varat lejupielādēt dāvināto fotoattēlu un iegādāto…" at bounding box center [540, 159] width 820 height 869
click at [63, 192] on div "Lejupielādēt Šajā sadaļā jūs varat lejupielādēt dāvināto fotoattēlu un iegādāto…" at bounding box center [539, 348] width 983 height 1470
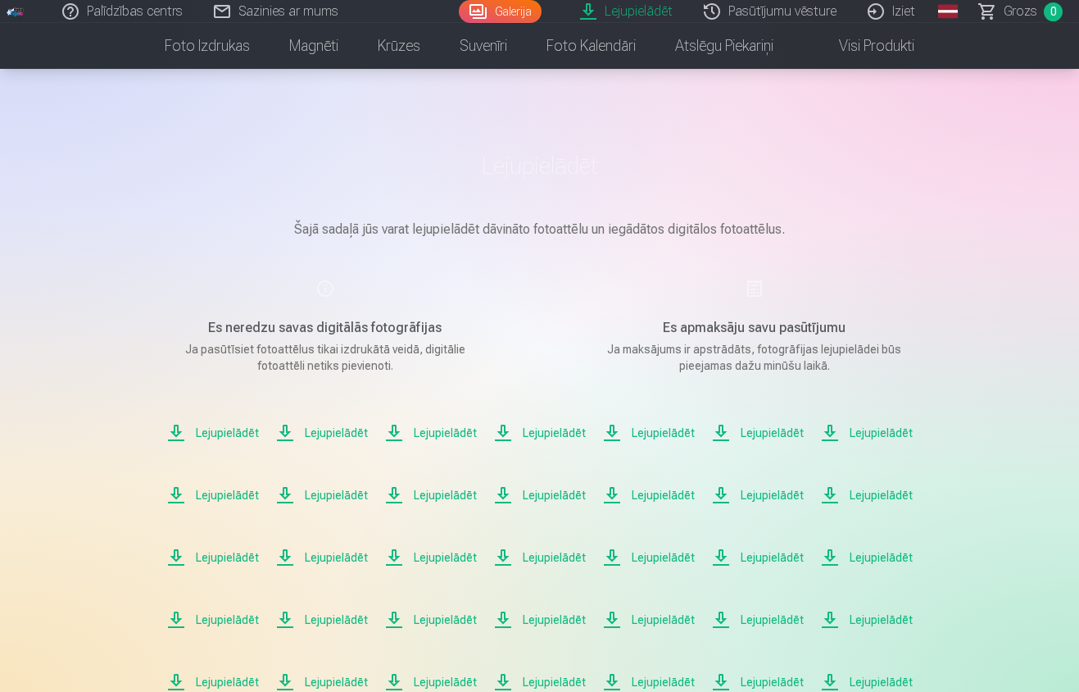
scroll to position [349, 0]
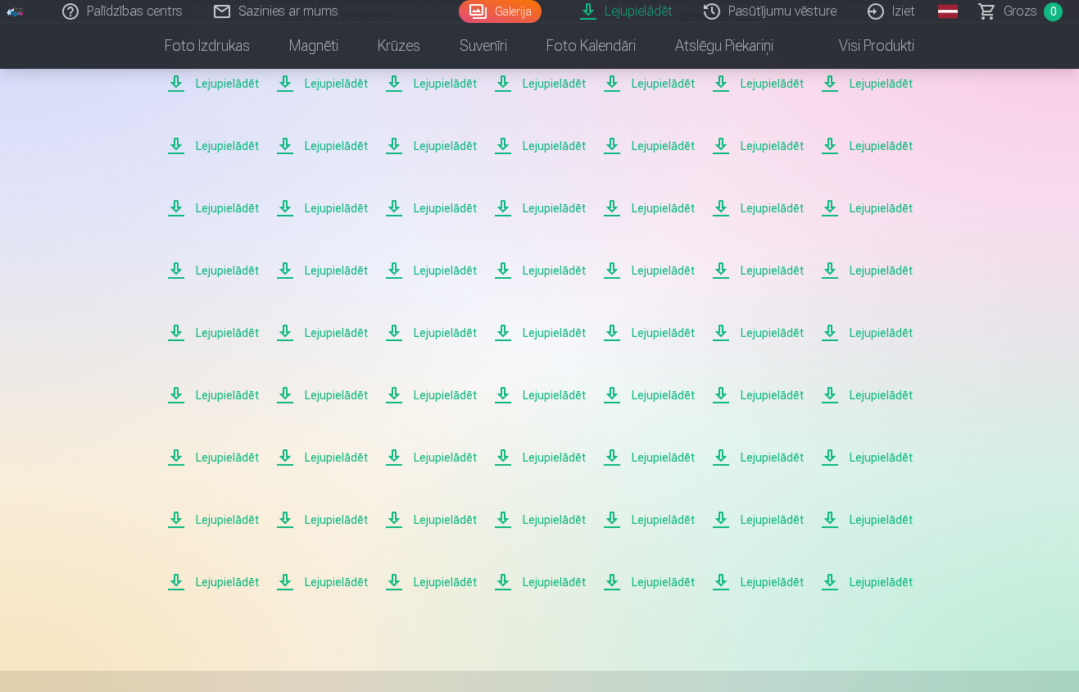
click at [336, 582] on span "Lejupielādēt" at bounding box center [321, 582] width 93 height 20
click at [443, 579] on span "Lejupielādēt" at bounding box center [430, 582] width 93 height 20
click at [556, 581] on span "Lejupielādēt" at bounding box center [539, 582] width 93 height 20
click at [661, 583] on span "Lejupielādēt" at bounding box center [648, 582] width 93 height 20
click at [758, 577] on span "Lejupielādēt" at bounding box center [757, 582] width 93 height 20
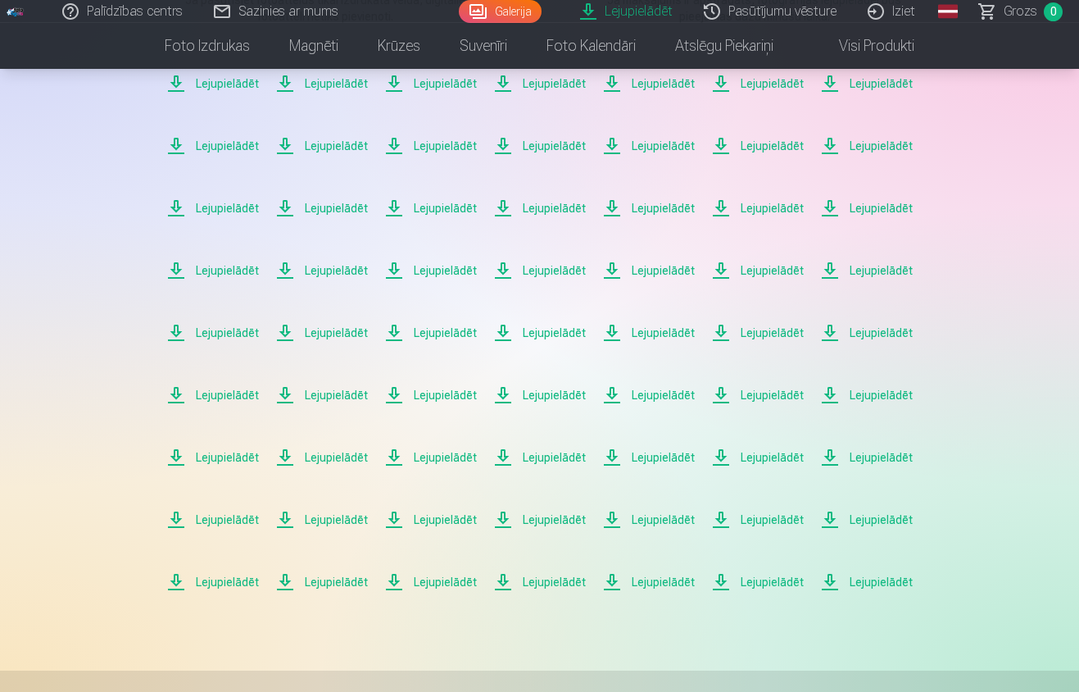
click at [866, 583] on span "Lejupielādēt" at bounding box center [866, 582] width 93 height 20
